Goal: Information Seeking & Learning: Learn about a topic

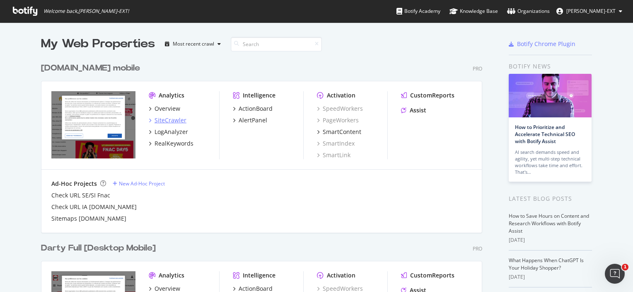
click at [166, 122] on div "SiteCrawler" at bounding box center [171, 120] width 32 height 8
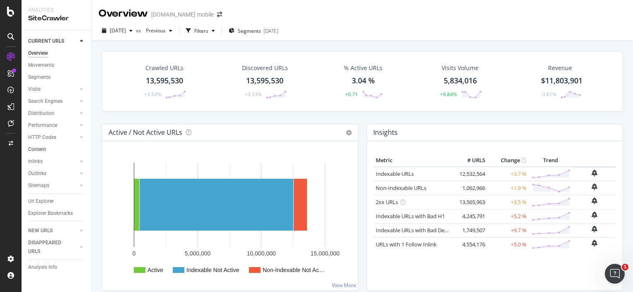
click at [48, 153] on link "Content" at bounding box center [57, 149] width 58 height 9
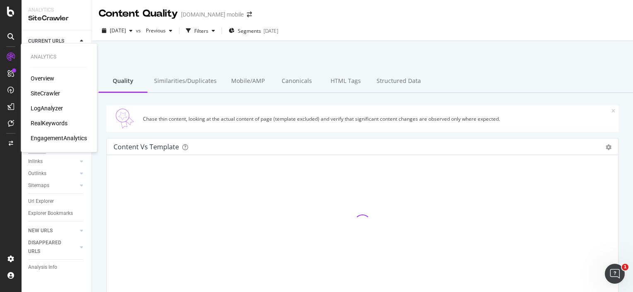
click at [51, 126] on div "RealKeywords" at bounding box center [49, 123] width 37 height 8
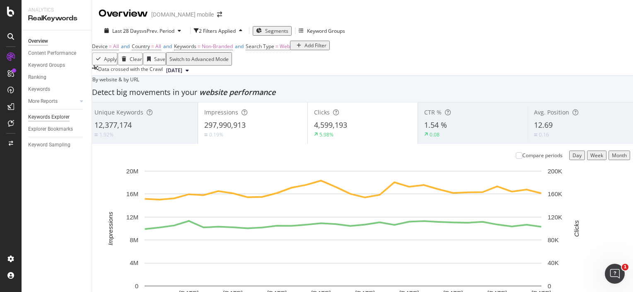
click at [68, 118] on div "Keywords Explorer" at bounding box center [48, 117] width 41 height 9
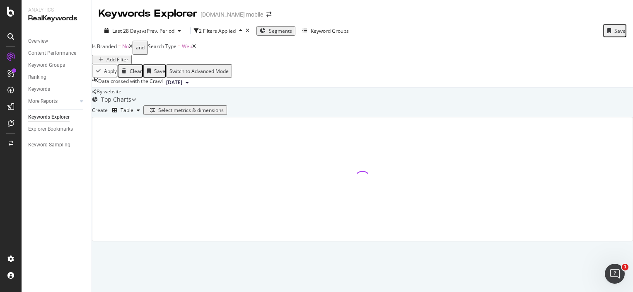
click at [285, 27] on div "Segments" at bounding box center [276, 30] width 32 height 7
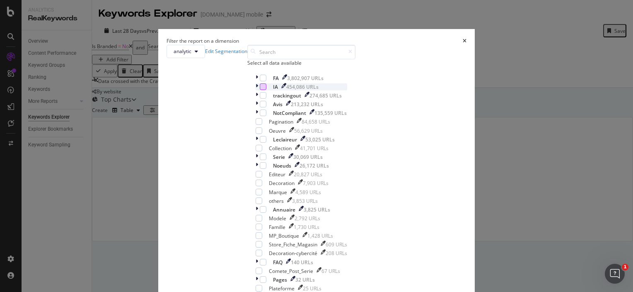
click at [260, 90] on div "modal" at bounding box center [263, 86] width 7 height 7
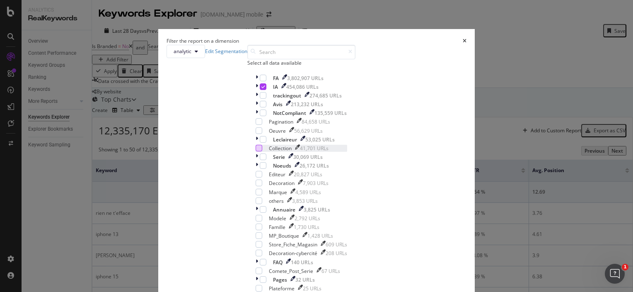
click at [256, 151] on div "modal" at bounding box center [259, 148] width 7 height 7
click at [285, 59] on input "modal" at bounding box center [301, 52] width 108 height 15
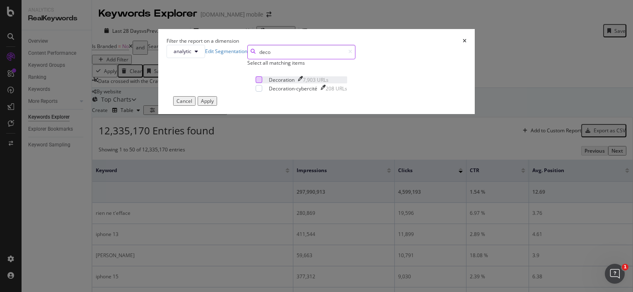
type input "deco"
click at [256, 83] on div "modal" at bounding box center [259, 79] width 7 height 7
click at [256, 92] on div "modal" at bounding box center [256, 88] width 0 height 7
click at [214, 104] on div "Apply" at bounding box center [207, 100] width 13 height 7
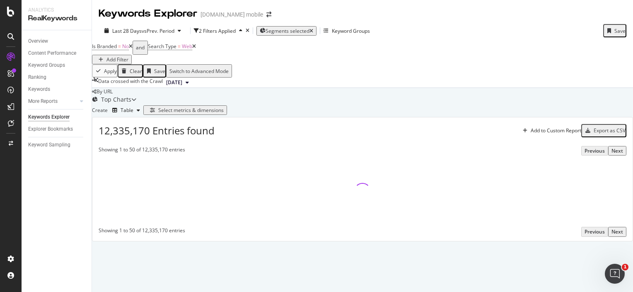
click at [224, 114] on div "Select metrics & dimensions" at bounding box center [190, 110] width 65 height 7
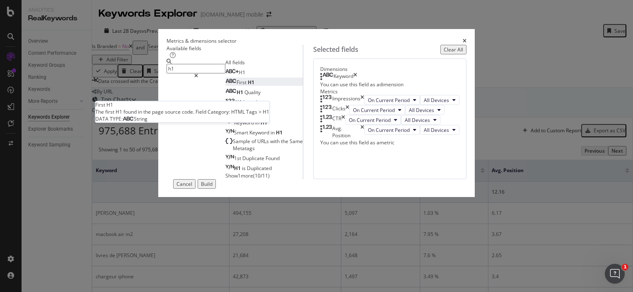
type input "h1"
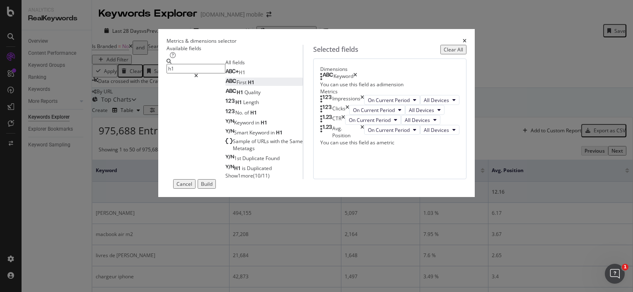
click at [225, 86] on div "First H1" at bounding box center [239, 82] width 29 height 7
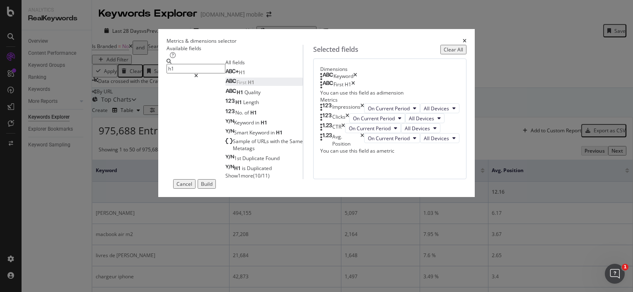
scroll to position [15, 0]
click at [213, 187] on div "Build" at bounding box center [207, 183] width 12 height 7
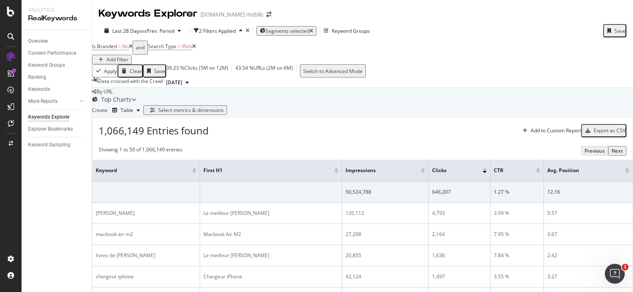
scroll to position [91, 0]
click at [534, 124] on div "Add to Custom Report" at bounding box center [551, 130] width 62 height 12
click at [532, 104] on div "Create Table Select metrics & dimensions" at bounding box center [362, 110] width 541 height 13
click at [224, 114] on div "Select metrics & dimensions" at bounding box center [190, 110] width 65 height 7
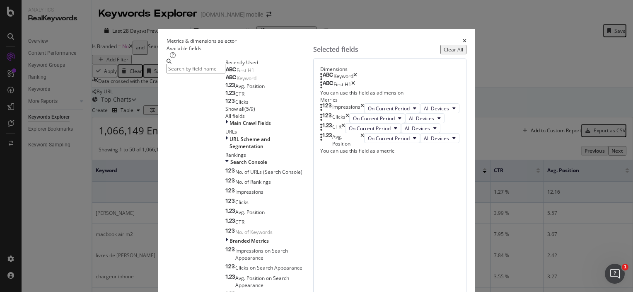
click at [225, 73] on input "modal" at bounding box center [196, 69] width 59 height 10
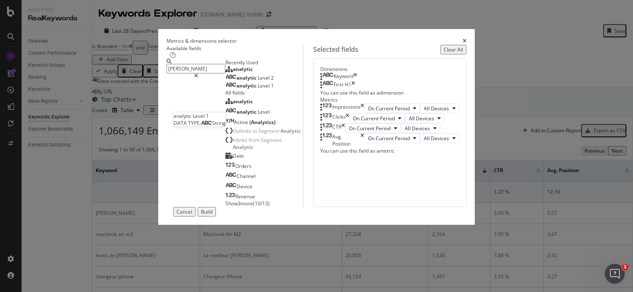
type input "ana"
click at [225, 89] on div "analytic Level 1" at bounding box center [249, 85] width 48 height 7
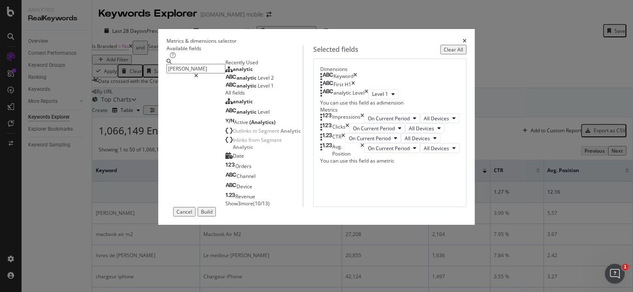
click at [467, 216] on div "Cancel Build" at bounding box center [317, 212] width 300 height 10
click at [213, 215] on div "Build" at bounding box center [207, 211] width 12 height 7
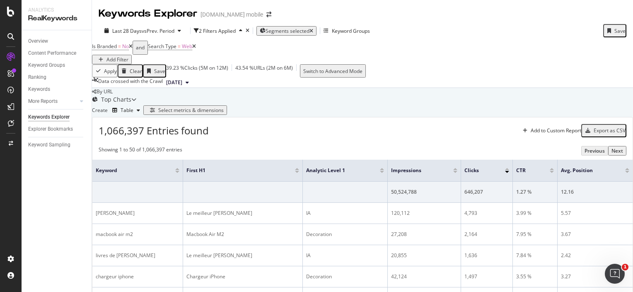
click at [224, 114] on div "Select metrics & dimensions" at bounding box center [185, 110] width 77 height 7
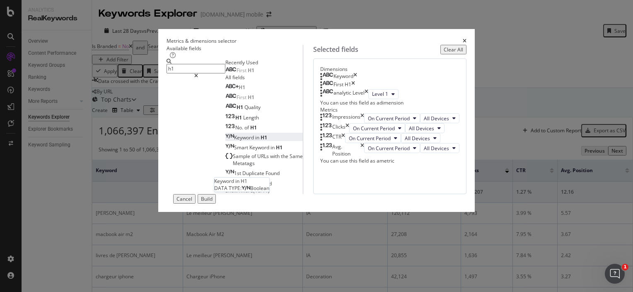
type input "h1"
click at [255, 141] on span "in" at bounding box center [257, 137] width 5 height 7
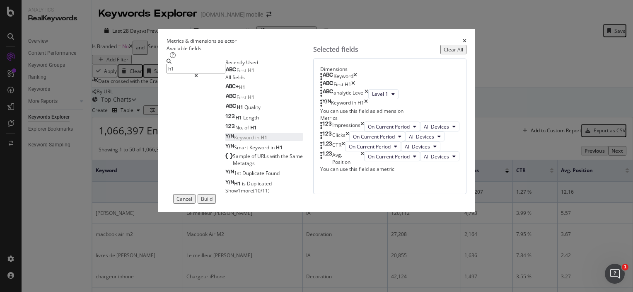
click at [467, 203] on div "Cancel Build" at bounding box center [317, 199] width 300 height 10
click at [213, 202] on div "Build" at bounding box center [207, 198] width 12 height 7
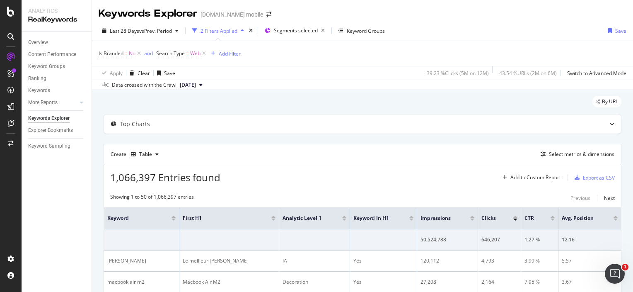
click at [230, 15] on div "[DOMAIN_NAME] mobile" at bounding box center [232, 14] width 63 height 8
click at [266, 14] on icon "arrow-right-arrow-left" at bounding box center [268, 15] width 5 height 6
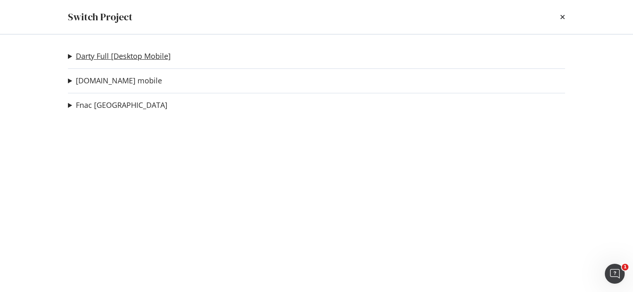
click at [101, 54] on link "Darty Full [Desktop Mobile]" at bounding box center [123, 56] width 95 height 9
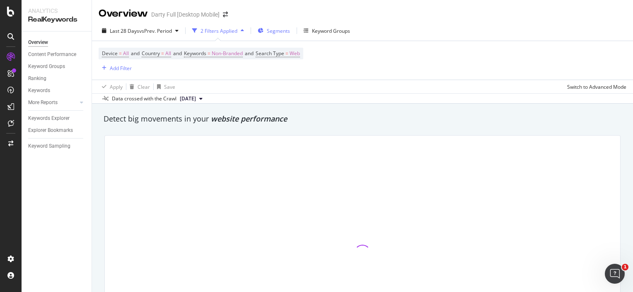
click at [273, 30] on span "Segments" at bounding box center [278, 30] width 23 height 7
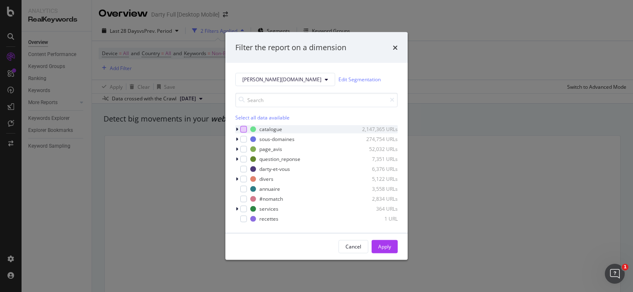
click at [244, 128] on div "modal" at bounding box center [243, 129] width 7 height 7
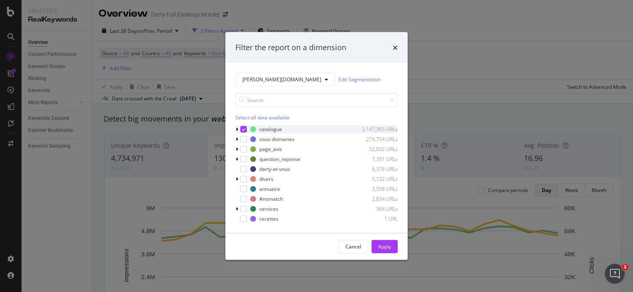
click at [237, 125] on div "modal" at bounding box center [237, 129] width 5 height 8
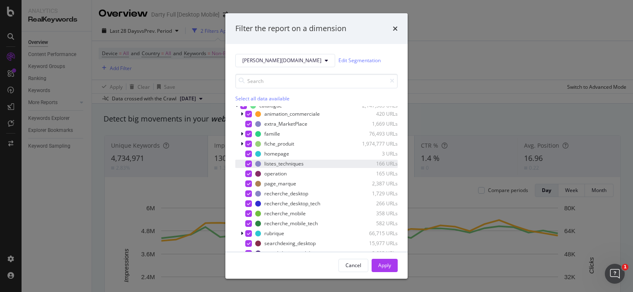
scroll to position [51, 0]
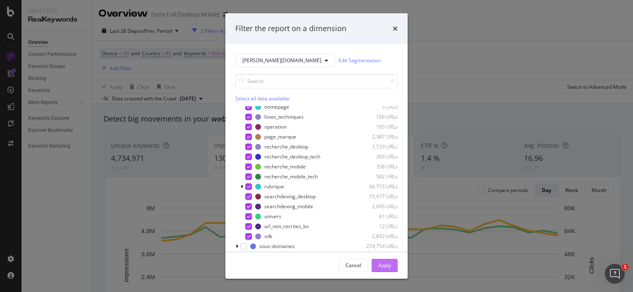
click at [375, 267] on button "Apply" at bounding box center [385, 265] width 26 height 13
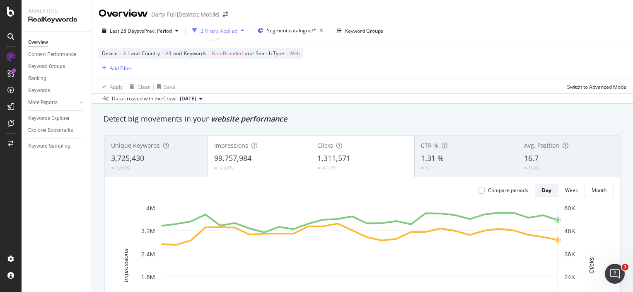
click at [575, 288] on rect "A chart." at bounding box center [359, 275] width 496 height 144
click at [53, 119] on div "Keywords Explorer" at bounding box center [48, 118] width 41 height 9
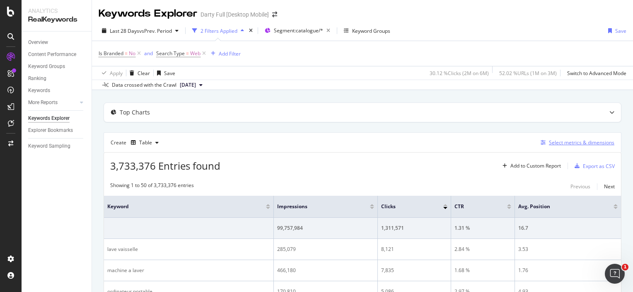
click at [549, 145] on div "Select metrics & dimensions" at bounding box center [581, 142] width 65 height 7
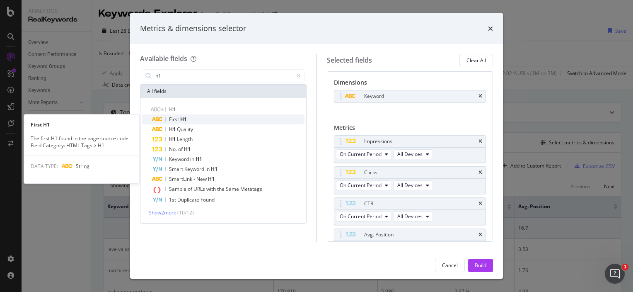
type input "h1"
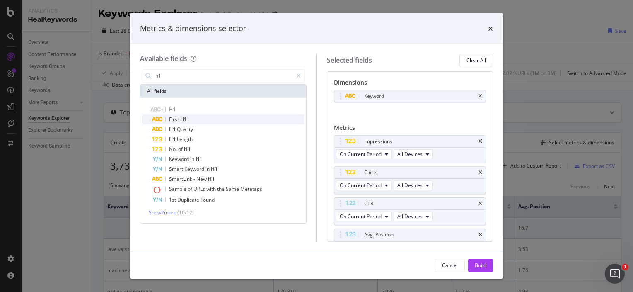
click at [264, 118] on div "First H1" at bounding box center [228, 119] width 153 height 10
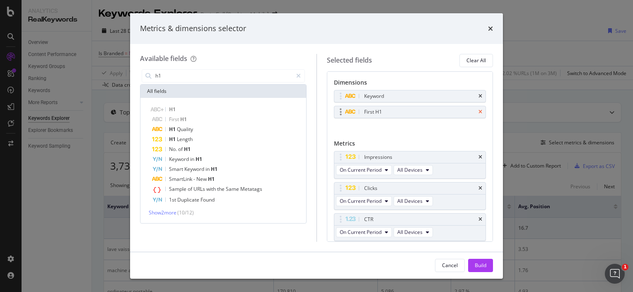
click at [479, 112] on icon "times" at bounding box center [481, 111] width 4 height 5
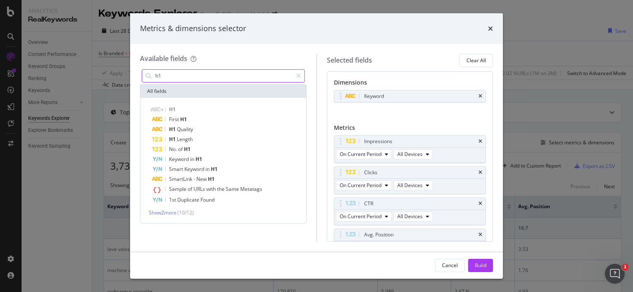
click at [225, 77] on input "h1" at bounding box center [224, 76] width 138 height 12
click at [227, 114] on div "First H1" at bounding box center [228, 119] width 153 height 10
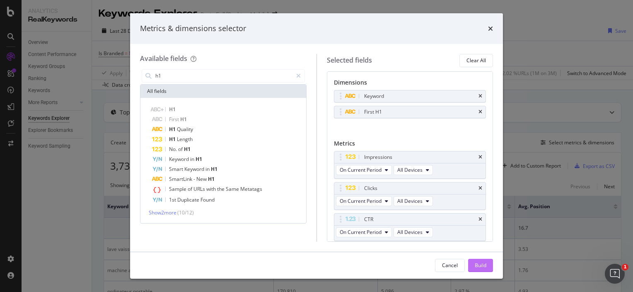
click at [481, 265] on div "Build" at bounding box center [481, 264] width 12 height 7
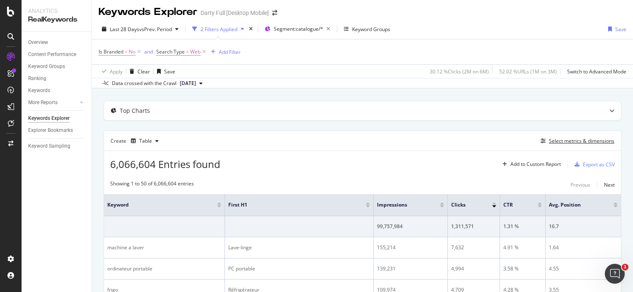
scroll to position [2, 0]
click at [206, 85] on button "[DATE]" at bounding box center [191, 83] width 29 height 10
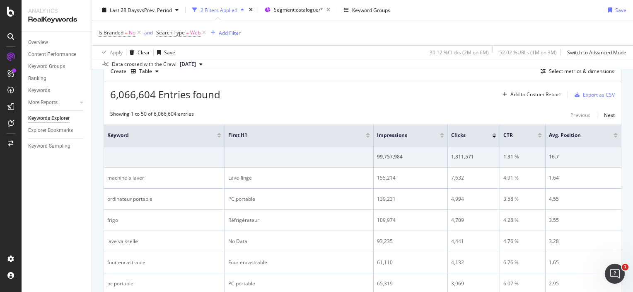
scroll to position [71, 0]
click at [564, 72] on div "Select metrics & dimensions" at bounding box center [581, 71] width 65 height 7
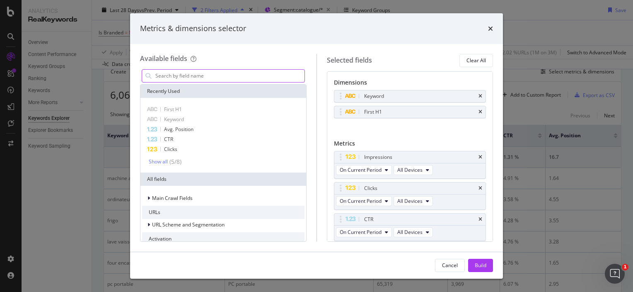
click at [212, 79] on input "modal" at bounding box center [230, 76] width 150 height 12
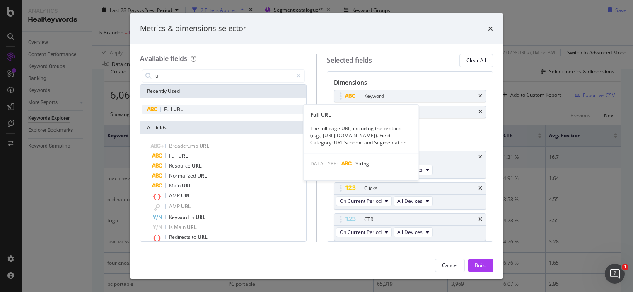
type input "url"
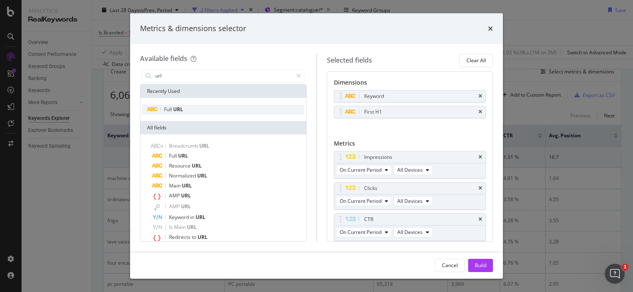
click at [206, 111] on div "Full URL" at bounding box center [223, 109] width 162 height 10
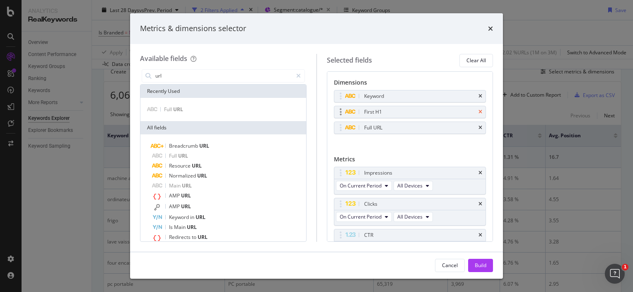
click at [479, 109] on icon "times" at bounding box center [481, 111] width 4 height 5
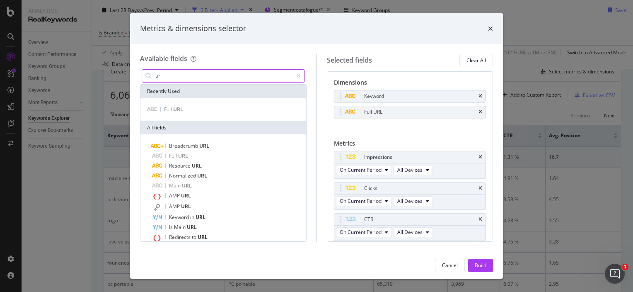
click at [231, 76] on input "url" at bounding box center [224, 76] width 138 height 12
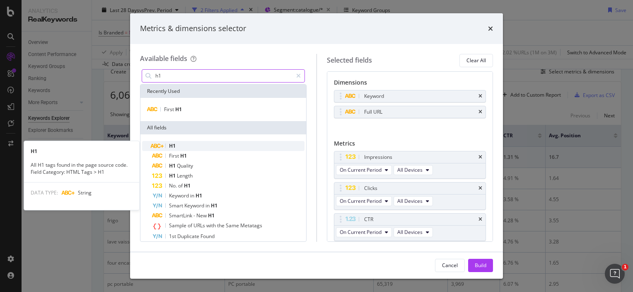
type input "h1"
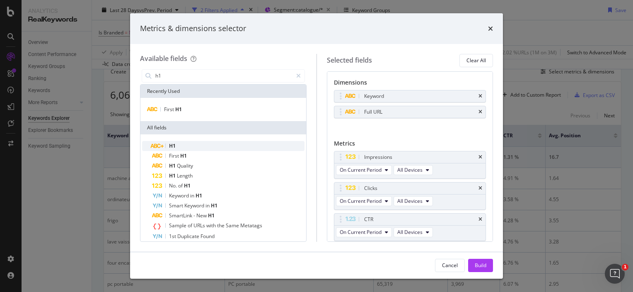
click at [216, 145] on div "H1" at bounding box center [228, 146] width 153 height 10
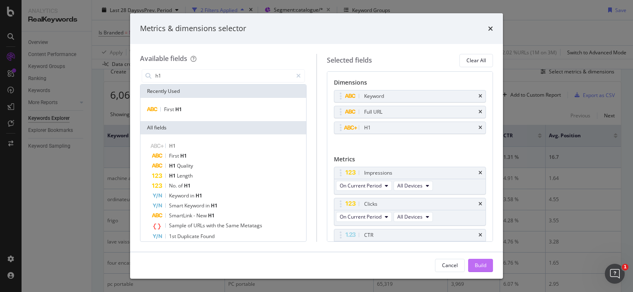
click at [480, 266] on div "Build" at bounding box center [481, 264] width 12 height 7
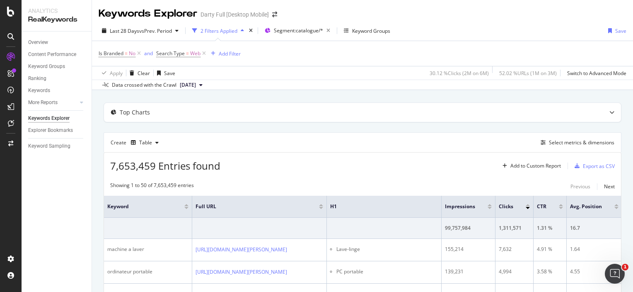
click at [203, 83] on icon at bounding box center [200, 84] width 3 height 5
click at [556, 143] on div "Select metrics & dimensions" at bounding box center [581, 142] width 65 height 7
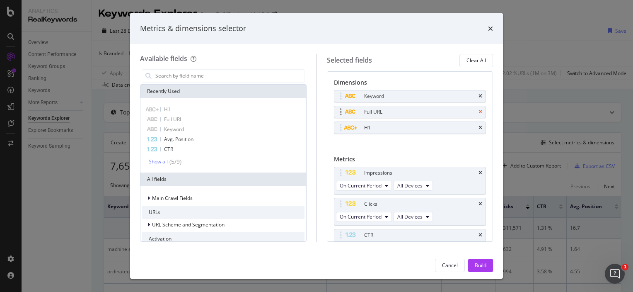
click at [479, 113] on icon "times" at bounding box center [481, 111] width 4 height 5
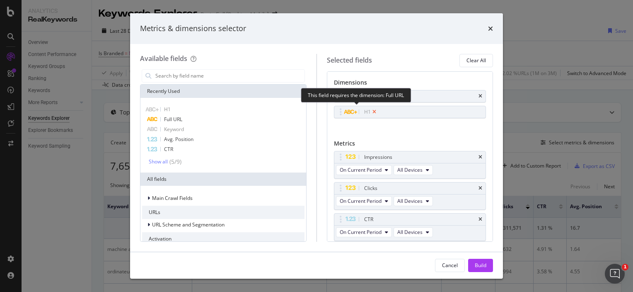
click at [375, 112] on icon "times" at bounding box center [375, 111] width 4 height 5
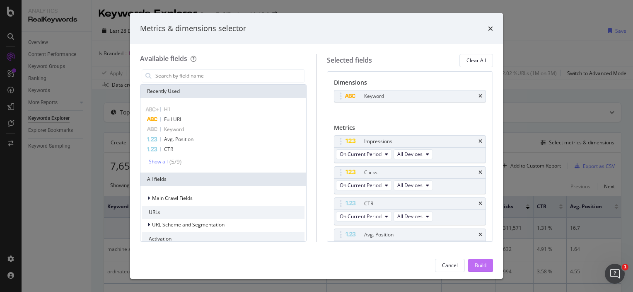
click at [477, 265] on div "Build" at bounding box center [481, 264] width 12 height 7
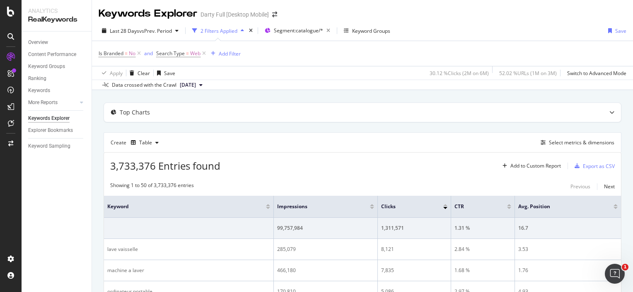
click at [477, 266] on div "1.68 %" at bounding box center [483, 269] width 57 height 7
click at [564, 143] on div "Select metrics & dimensions" at bounding box center [581, 142] width 65 height 7
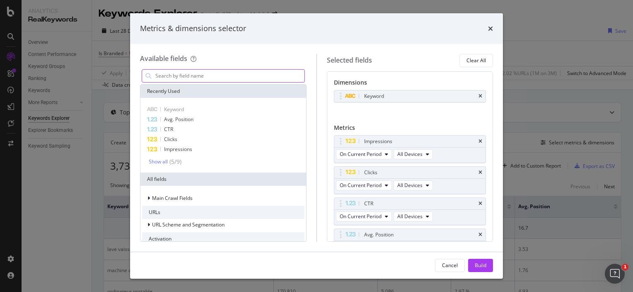
click at [247, 74] on input "modal" at bounding box center [230, 76] width 150 height 12
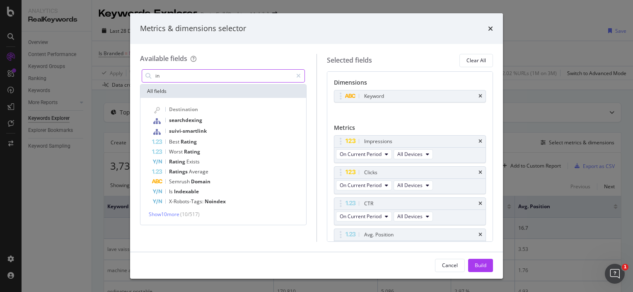
type input "i"
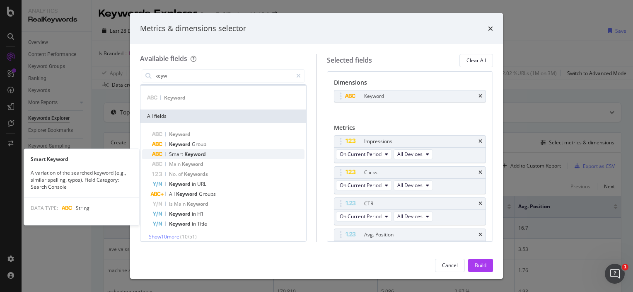
scroll to position [17, 0]
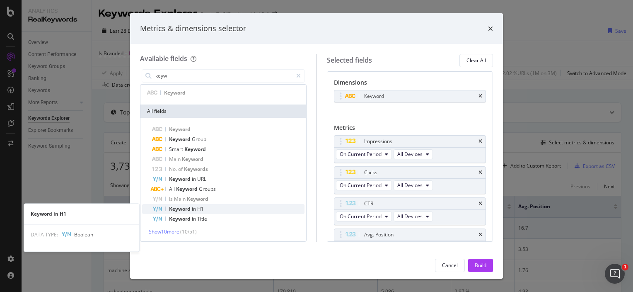
type input "keyw"
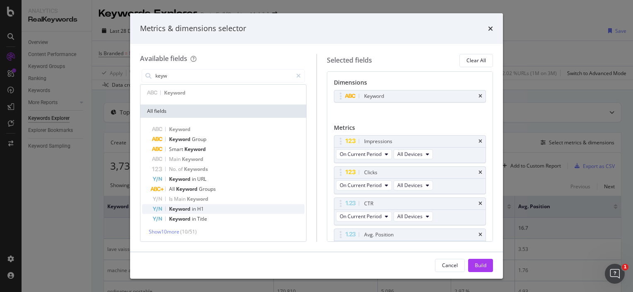
click at [239, 206] on div "Keyword in H1" at bounding box center [228, 209] width 153 height 10
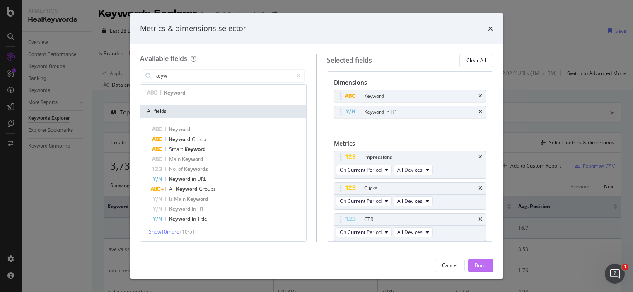
click at [476, 269] on div "Build" at bounding box center [481, 265] width 12 height 12
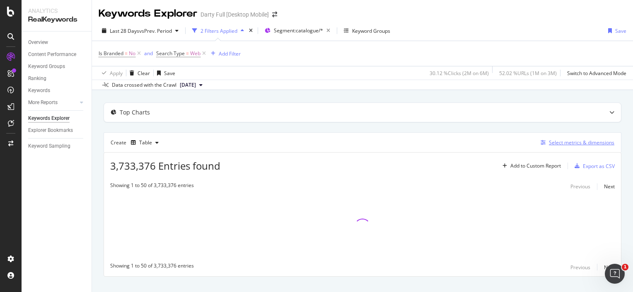
click at [577, 140] on div "Select metrics & dimensions" at bounding box center [581, 142] width 65 height 7
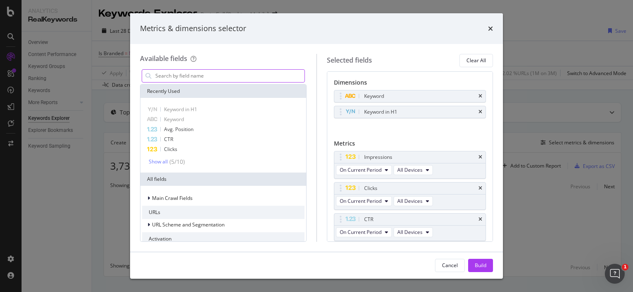
click at [253, 78] on input "modal" at bounding box center [230, 76] width 150 height 12
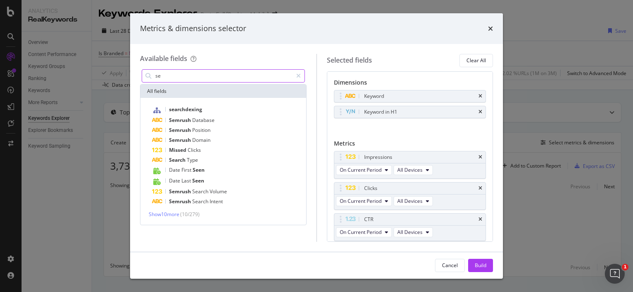
type input "s"
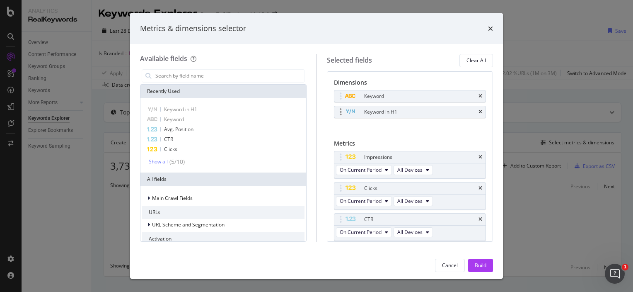
click at [476, 109] on div "Keyword in H1" at bounding box center [410, 112] width 152 height 12
click at [479, 111] on icon "times" at bounding box center [481, 111] width 4 height 5
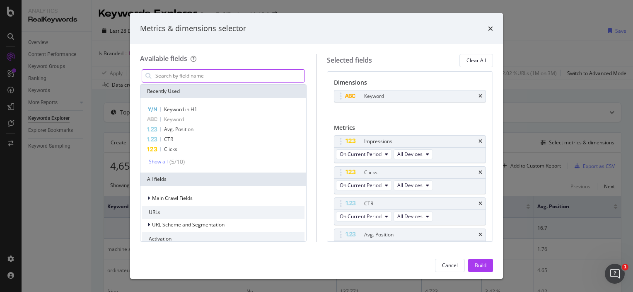
click at [240, 73] on input "modal" at bounding box center [230, 76] width 150 height 12
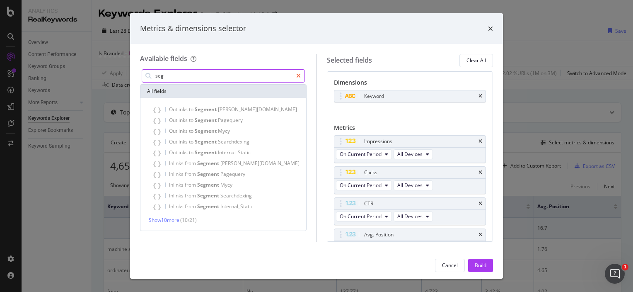
type input "seg"
click at [298, 75] on icon "modal" at bounding box center [298, 76] width 5 height 6
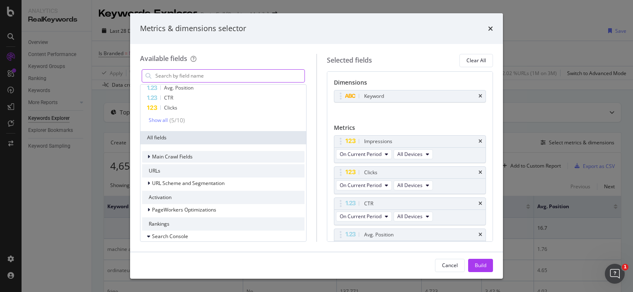
scroll to position [41, 0]
click at [156, 158] on span "Main Crawl Fields" at bounding box center [172, 156] width 41 height 7
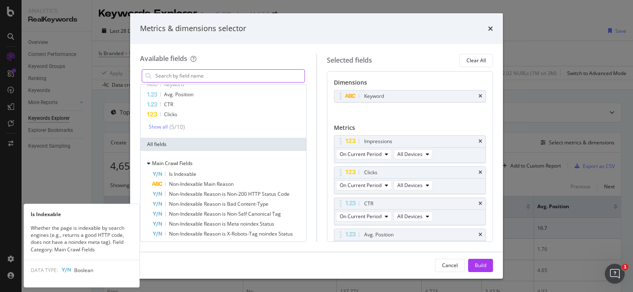
scroll to position [0, 0]
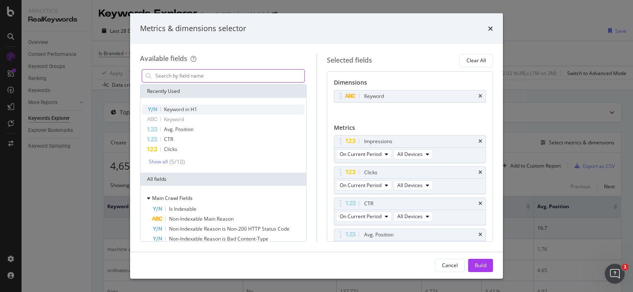
click at [256, 113] on div "Keyword in H1" at bounding box center [223, 109] width 162 height 10
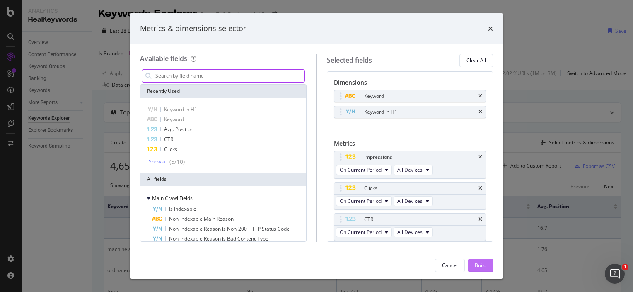
click at [476, 260] on div "Build" at bounding box center [481, 265] width 12 height 12
